Goal: Transaction & Acquisition: Purchase product/service

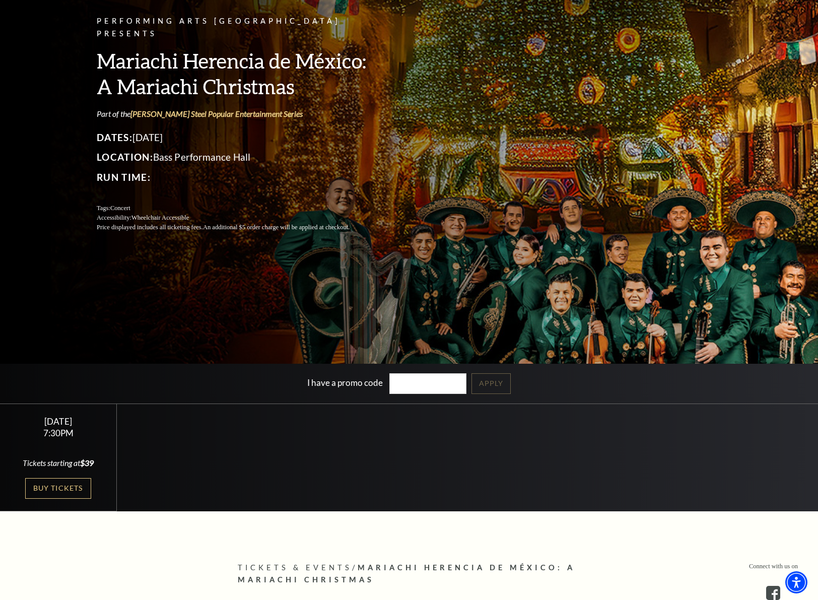
scroll to position [112, 0]
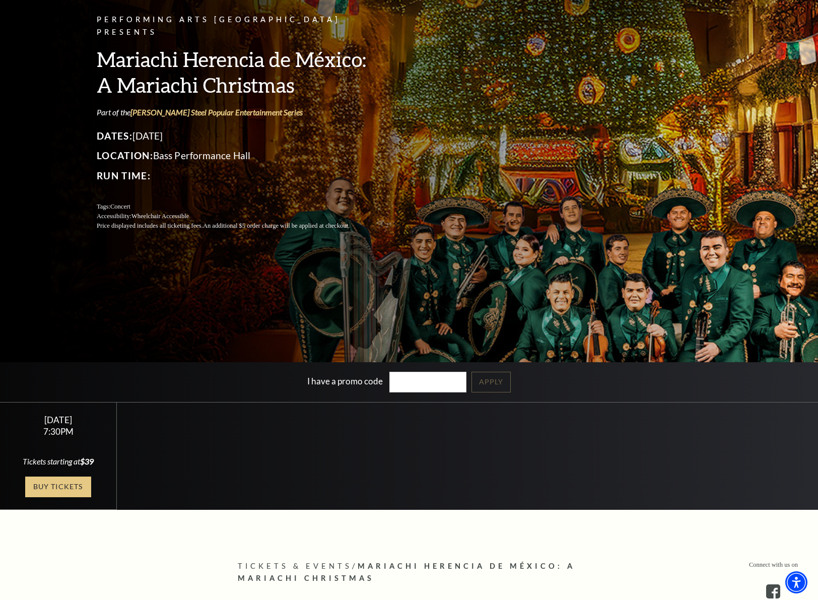
click at [62, 485] on link "Buy Tickets" at bounding box center [58, 487] width 66 height 21
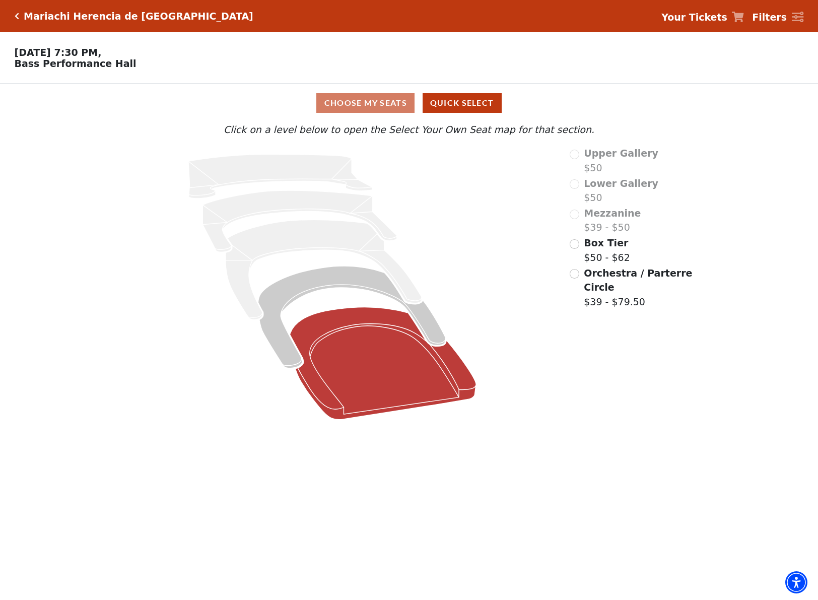
click at [378, 355] on icon "Orchestra / Parterre Circle - Seats Available: 613" at bounding box center [383, 363] width 186 height 112
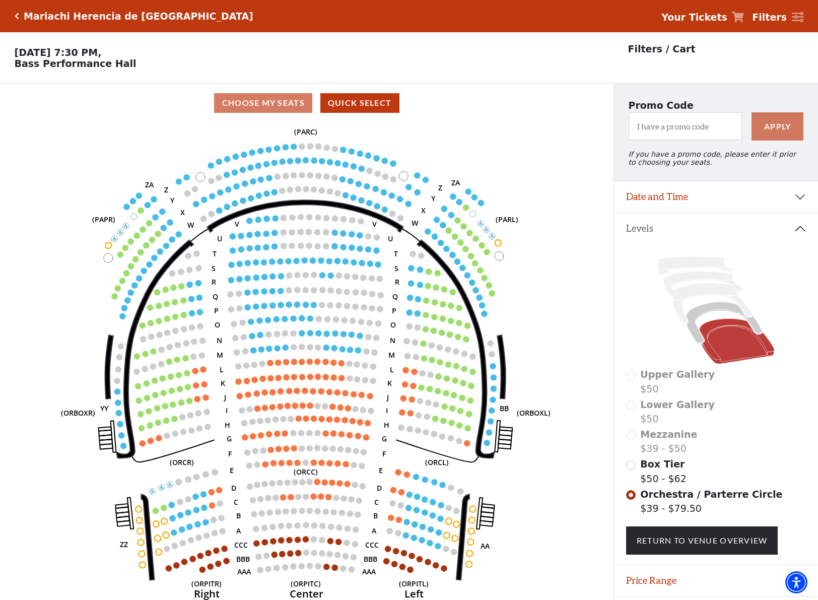
scroll to position [29, 0]
